Goal: Use online tool/utility

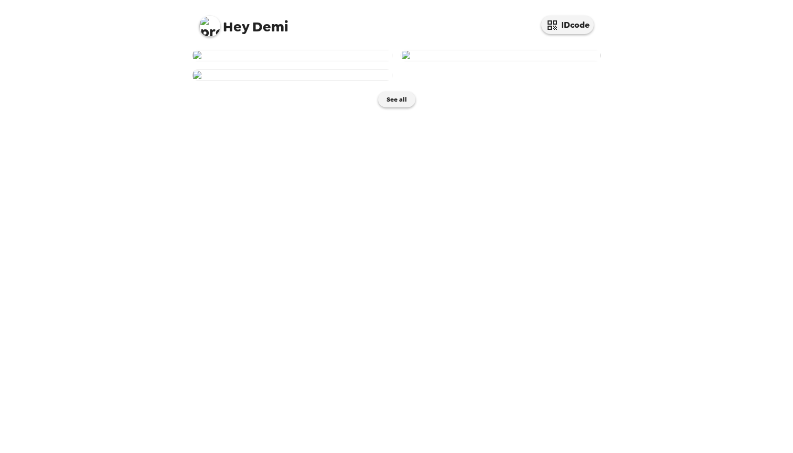
scroll to position [148, 0]
click at [354, 81] on img at bounding box center [292, 76] width 200 height 12
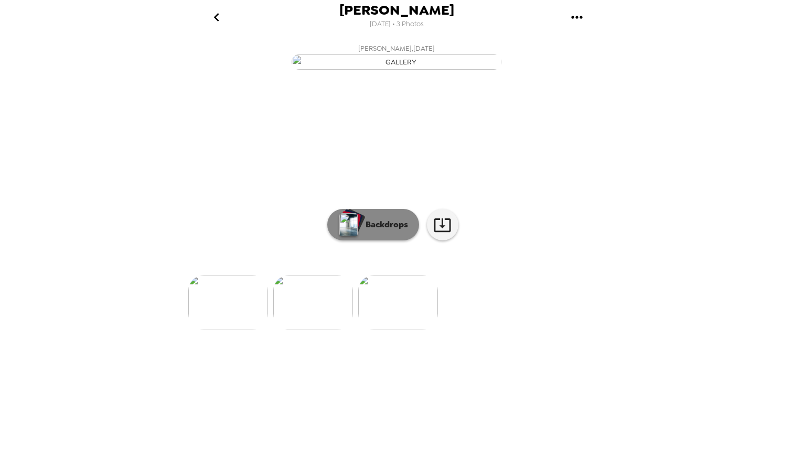
click at [380, 241] on button "Backdrops" at bounding box center [373, 224] width 92 height 31
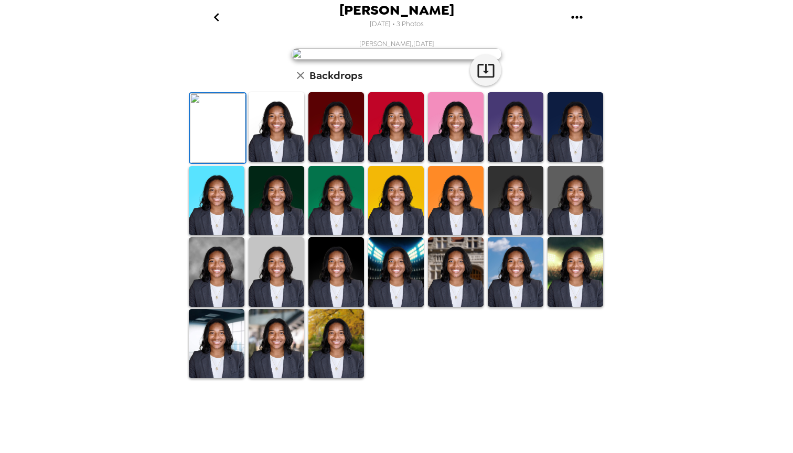
scroll to position [85, 0]
click at [279, 236] on img at bounding box center [276, 201] width 56 height 70
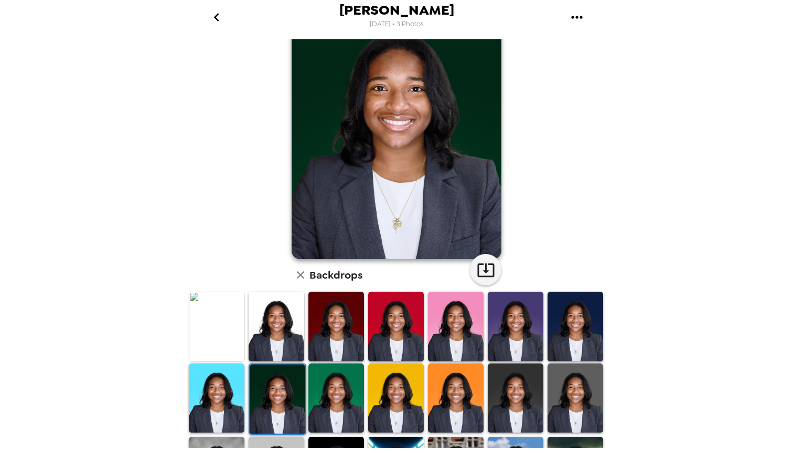
scroll to position [46, 0]
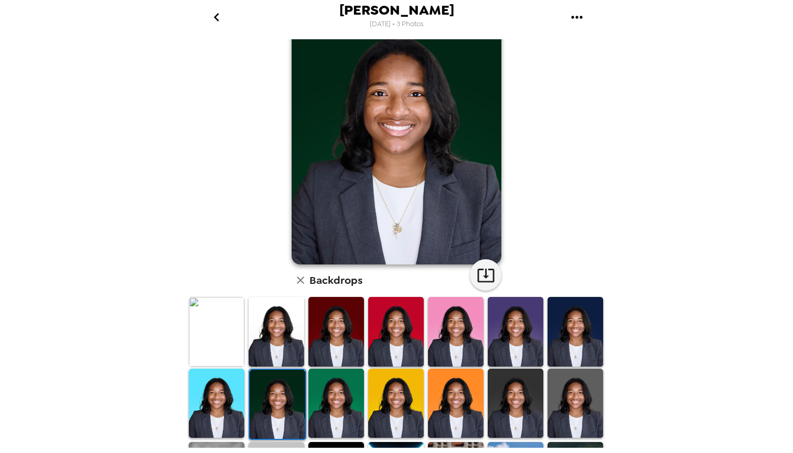
click at [230, 330] on img at bounding box center [217, 332] width 56 height 70
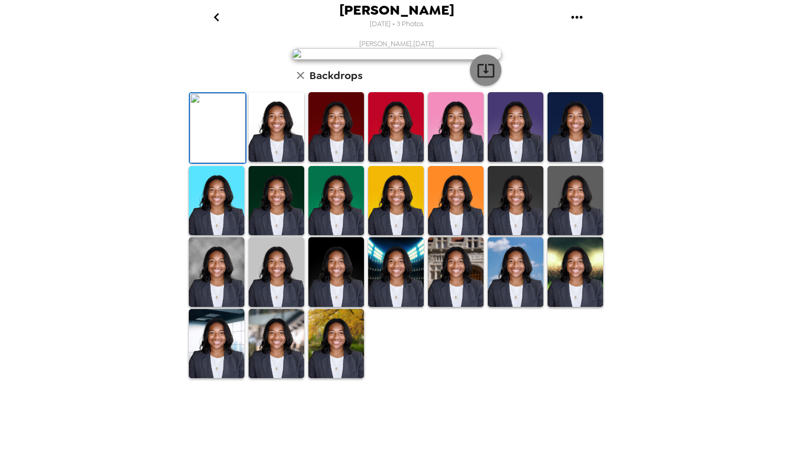
click at [473, 86] on button "button" at bounding box center [485, 70] width 31 height 31
click at [568, 307] on img at bounding box center [575, 272] width 56 height 70
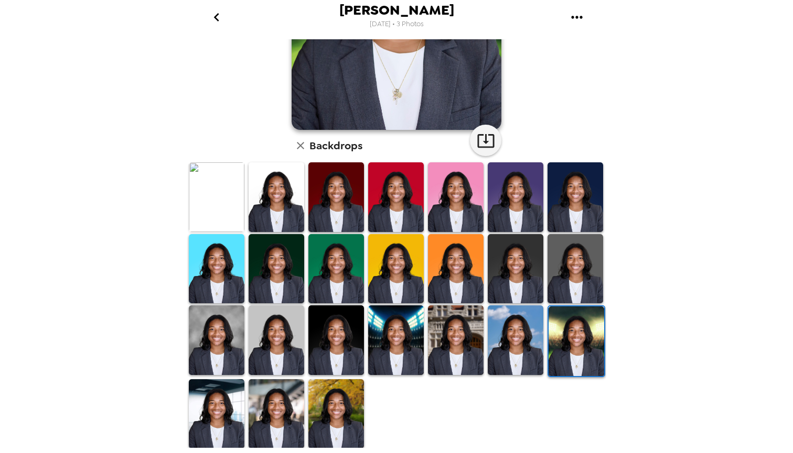
scroll to position [181, 0]
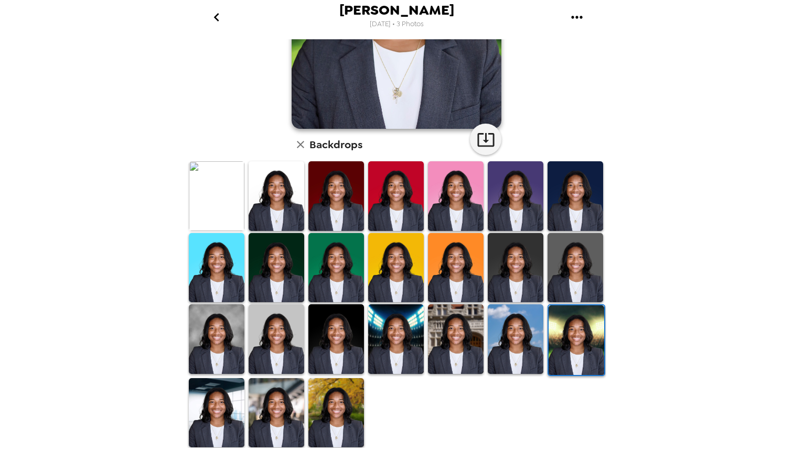
click at [331, 398] on img at bounding box center [336, 413] width 56 height 70
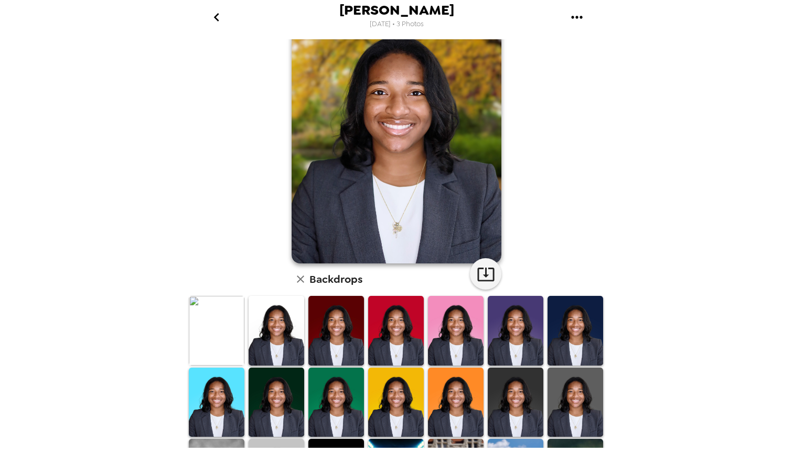
scroll to position [58, 0]
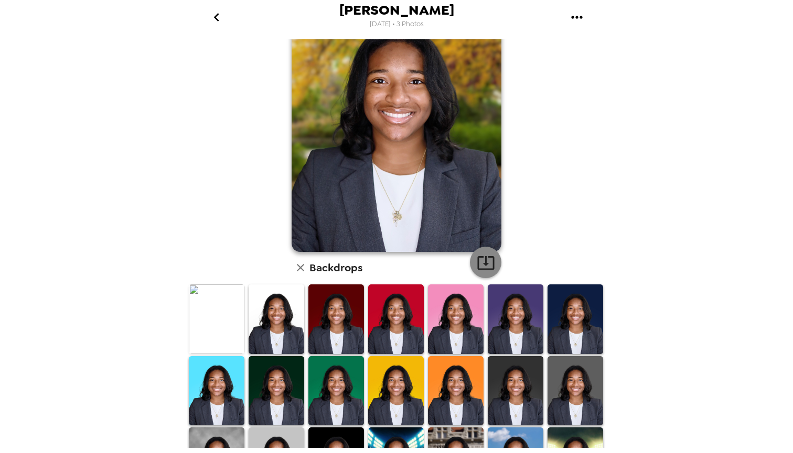
click at [488, 264] on icon "button" at bounding box center [485, 263] width 17 height 14
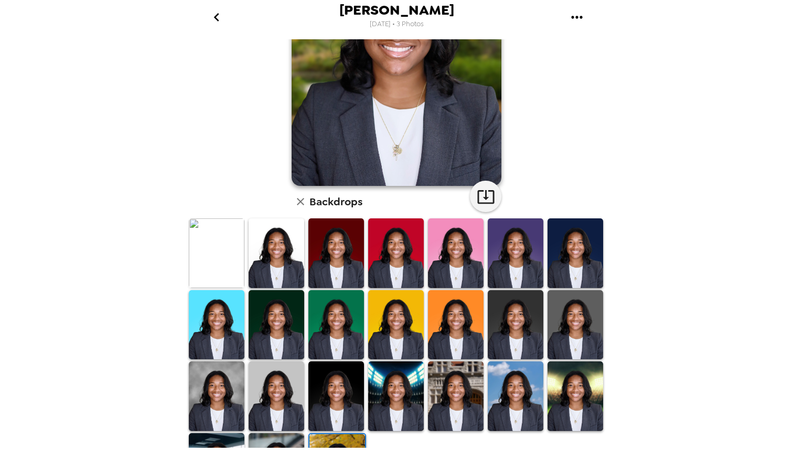
scroll to position [164, 0]
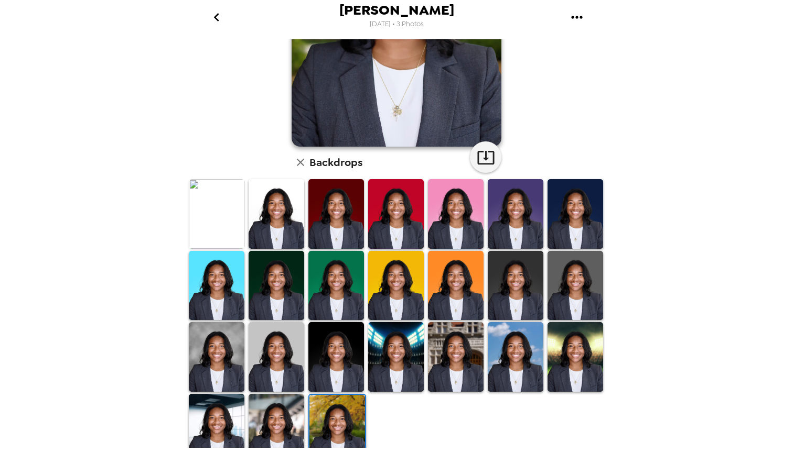
click at [250, 440] on img at bounding box center [276, 429] width 56 height 70
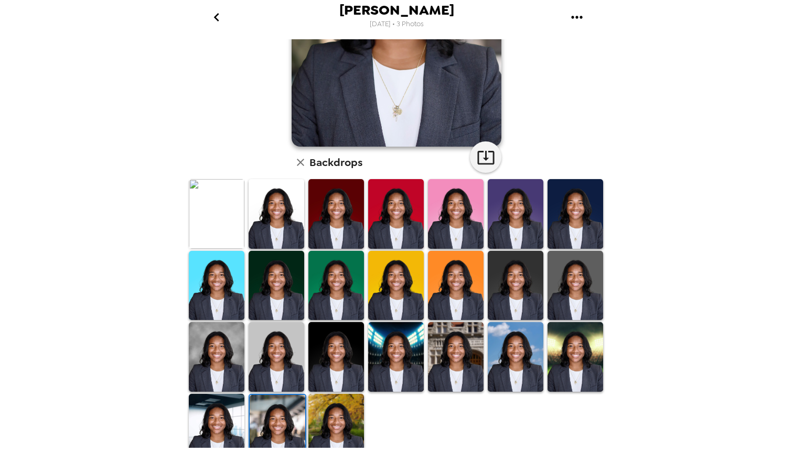
click at [273, 427] on img at bounding box center [278, 430] width 56 height 70
click at [474, 162] on button "button" at bounding box center [485, 157] width 31 height 31
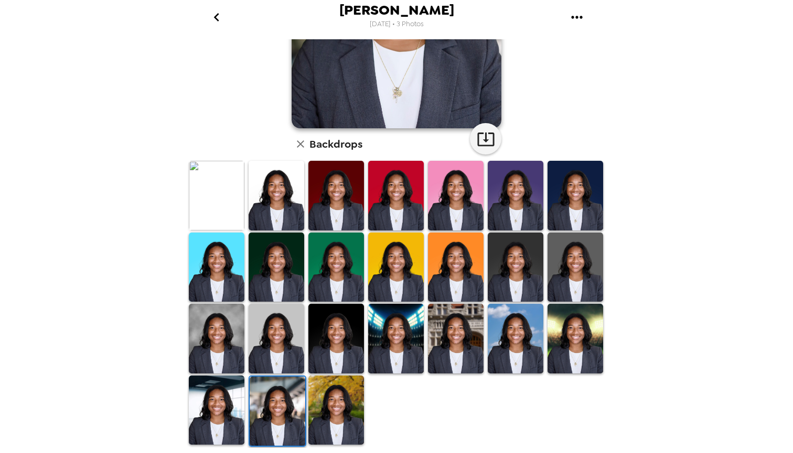
click at [268, 342] on img at bounding box center [276, 339] width 56 height 70
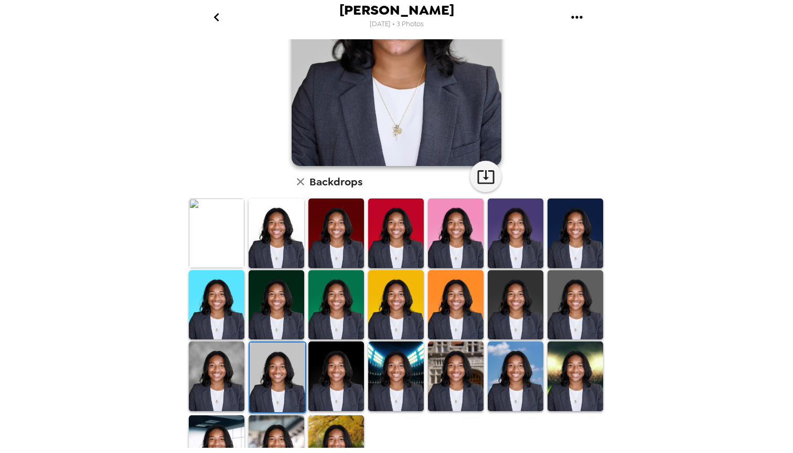
scroll to position [164, 0]
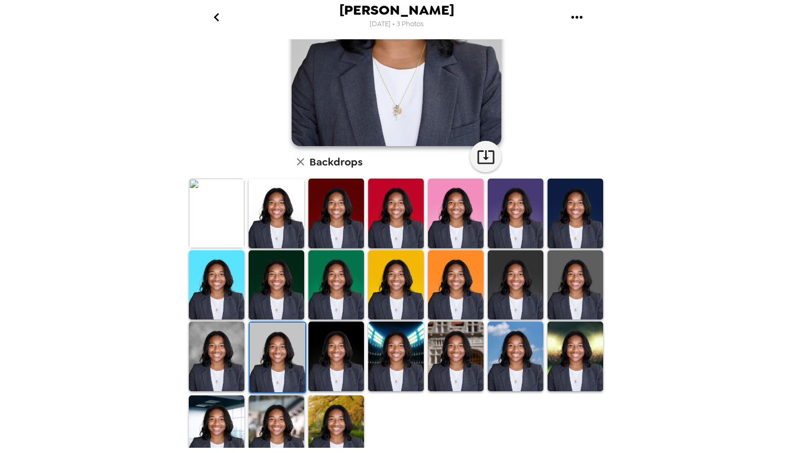
click at [199, 366] on img at bounding box center [217, 357] width 56 height 70
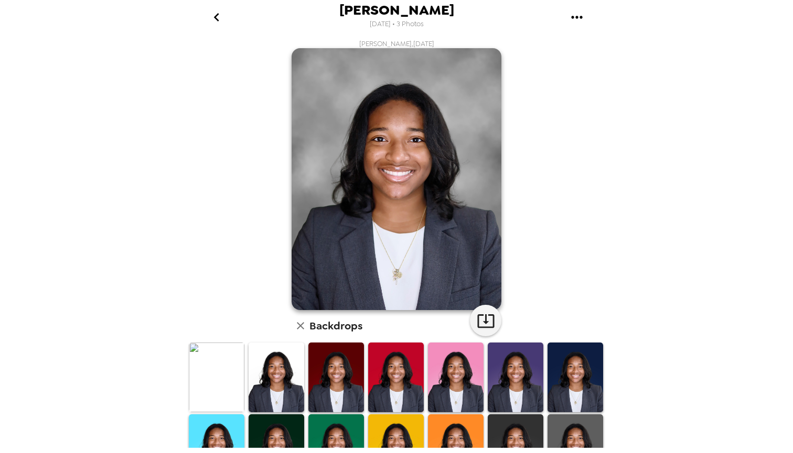
scroll to position [0, 0]
click at [482, 315] on icon "button" at bounding box center [486, 321] width 18 height 18
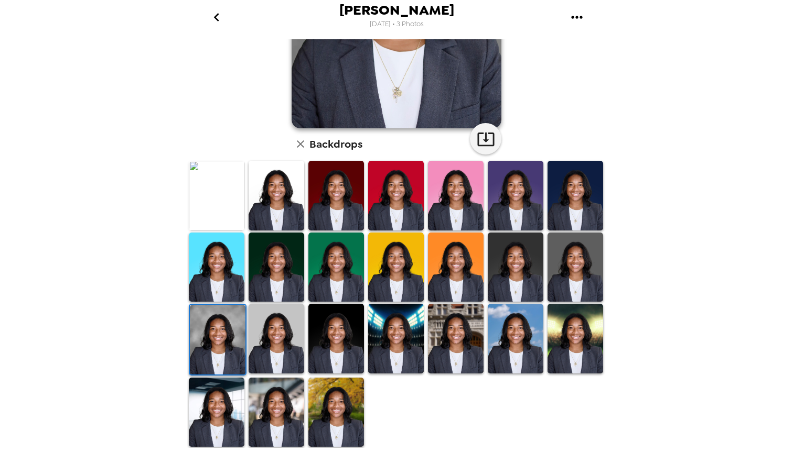
click at [557, 269] on img at bounding box center [575, 268] width 56 height 70
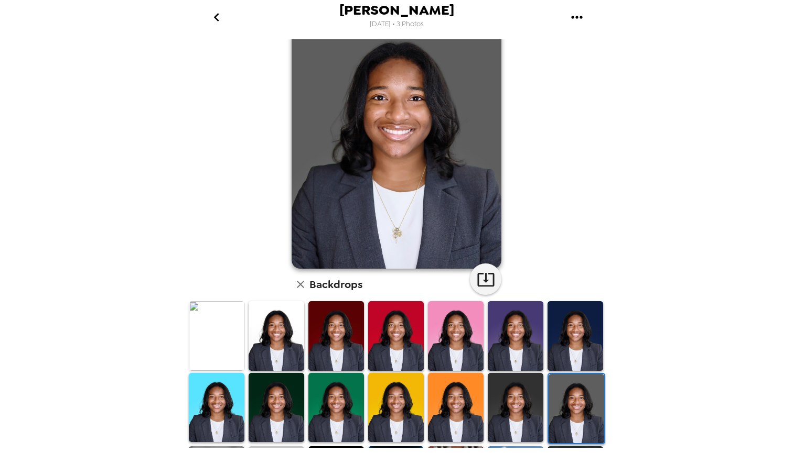
scroll to position [49, 0]
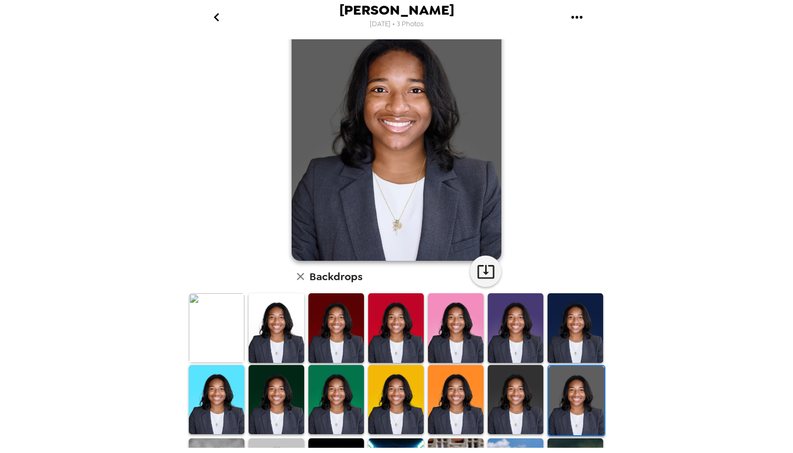
click at [533, 376] on img at bounding box center [516, 400] width 56 height 70
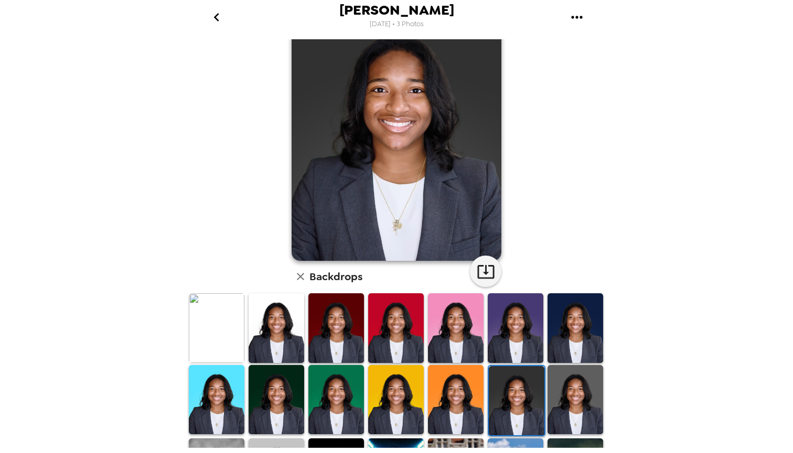
click at [521, 391] on img at bounding box center [517, 401] width 56 height 70
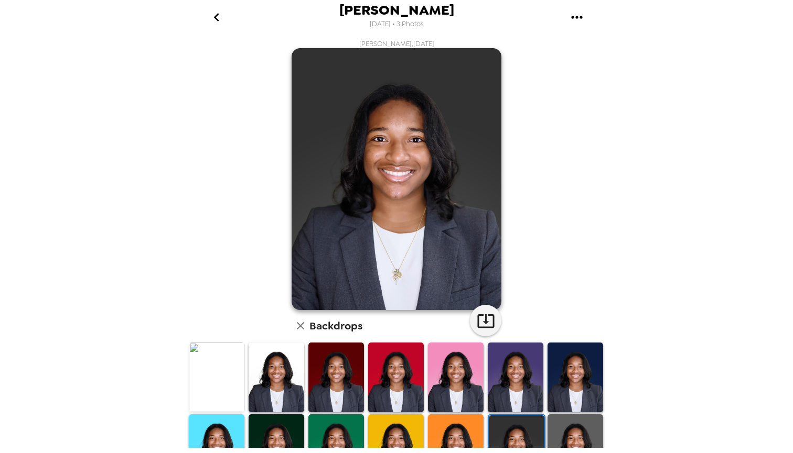
scroll to position [0, 0]
click at [342, 371] on img at bounding box center [336, 378] width 56 height 70
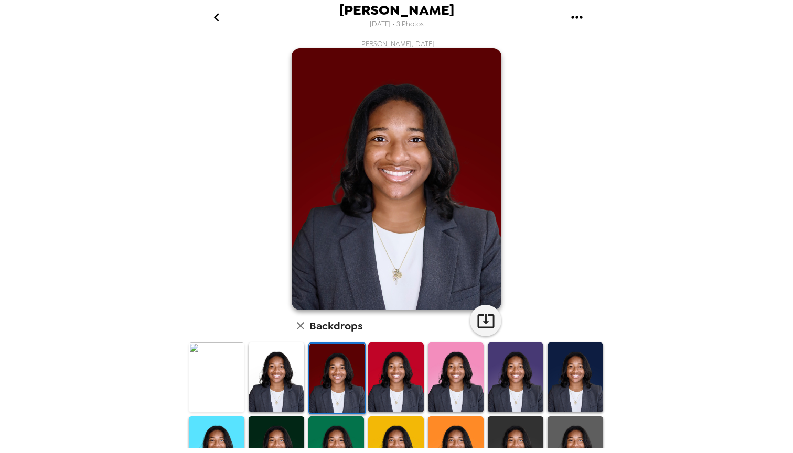
click at [305, 376] on div at bounding box center [276, 379] width 60 height 74
click at [280, 374] on img at bounding box center [276, 378] width 56 height 70
